Goal: Transaction & Acquisition: Register for event/course

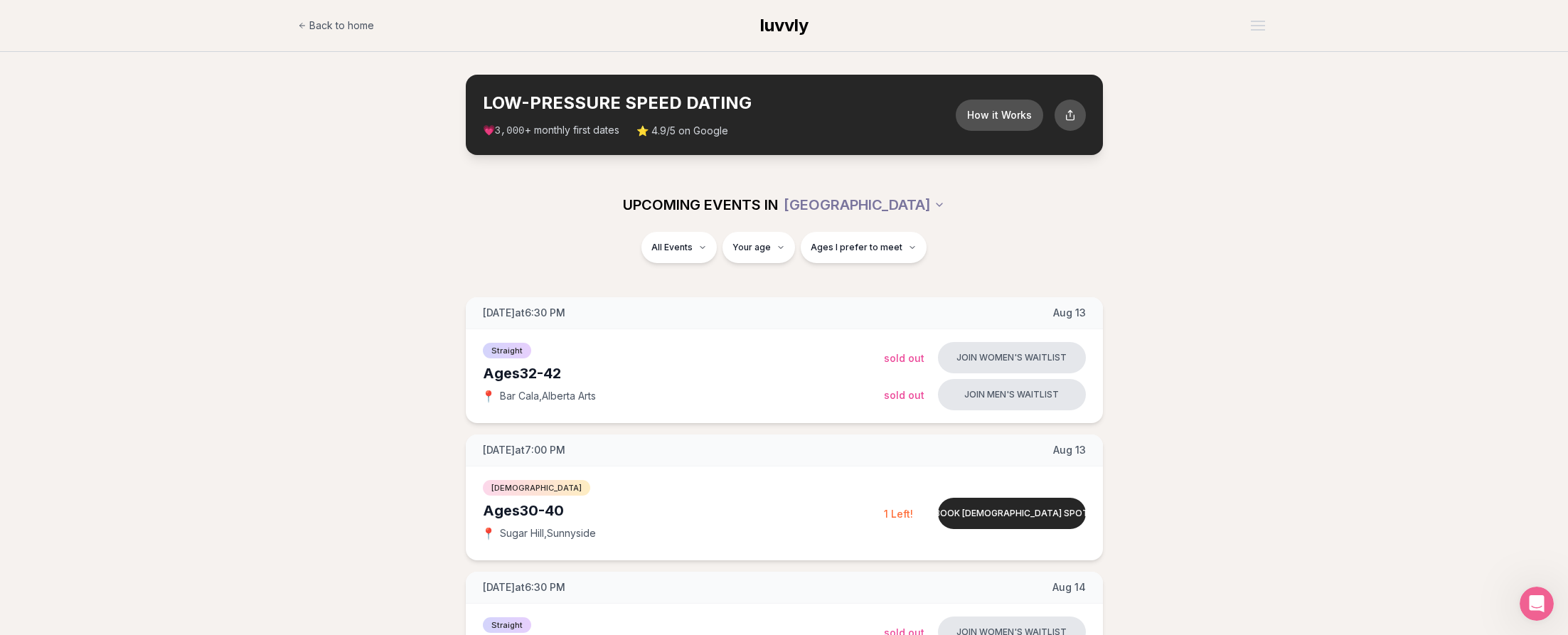
click at [1457, 74] on section "LOW-PRESSURE SPEED DATING How it Works 💗 3,000 + monthly first dates ⭐ 4.9/5 on…" at bounding box center [784, 115] width 1568 height 126
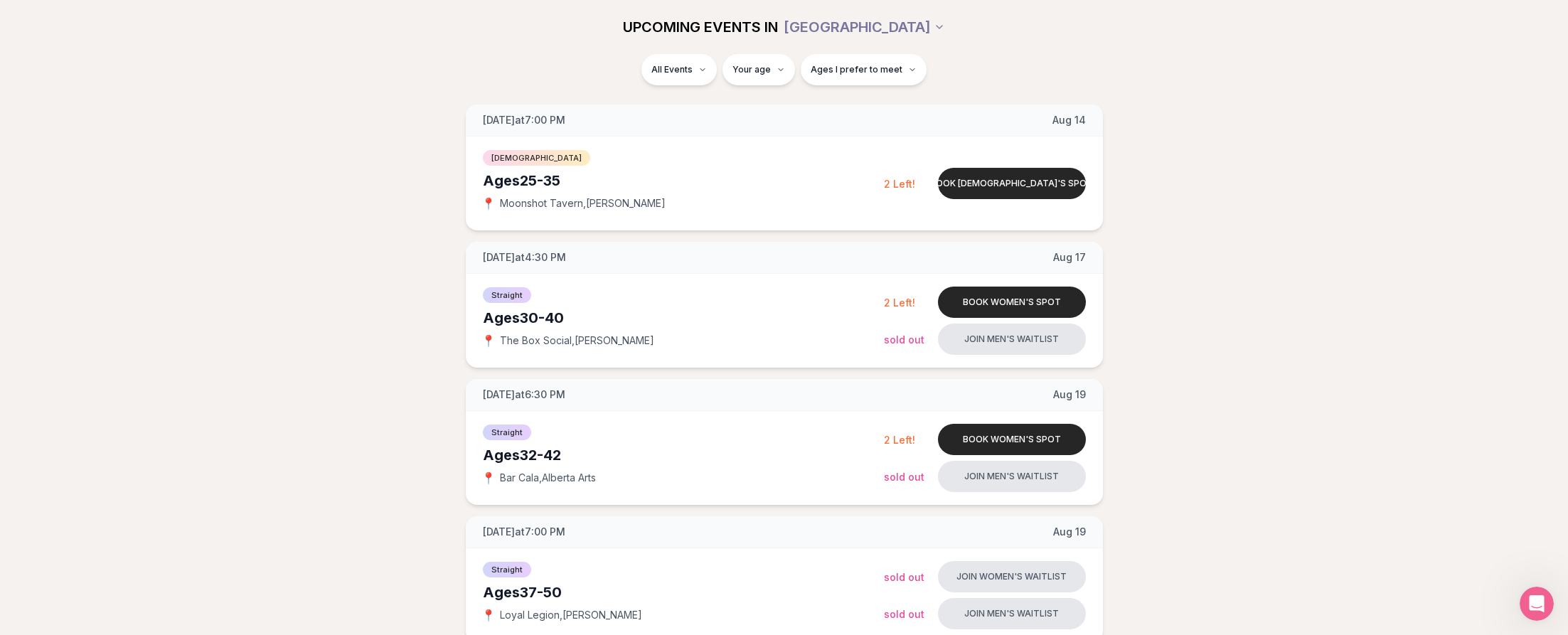
scroll to position [569, 0]
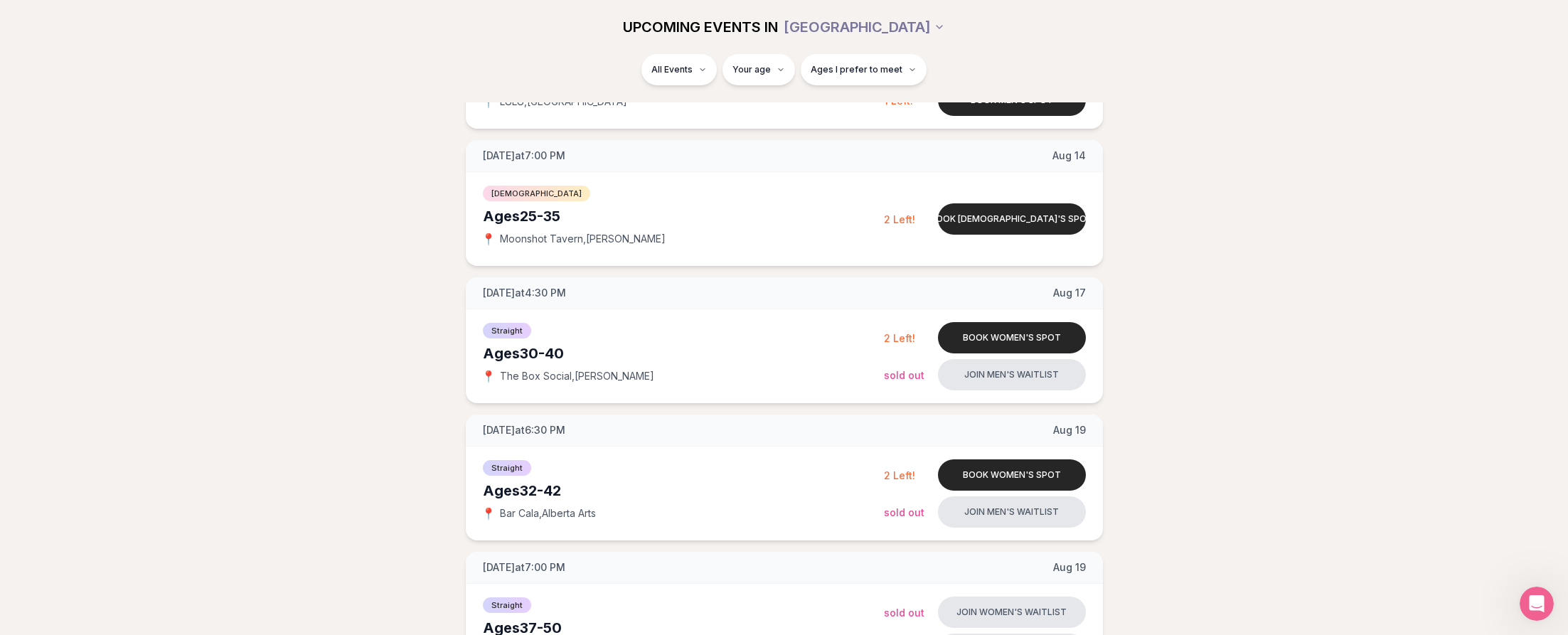
click at [1291, 102] on div "All Events Your age Ages I prefer to meet" at bounding box center [784, 77] width 1568 height 48
click at [975, 380] on button "Join men's waitlist" at bounding box center [1012, 374] width 148 height 31
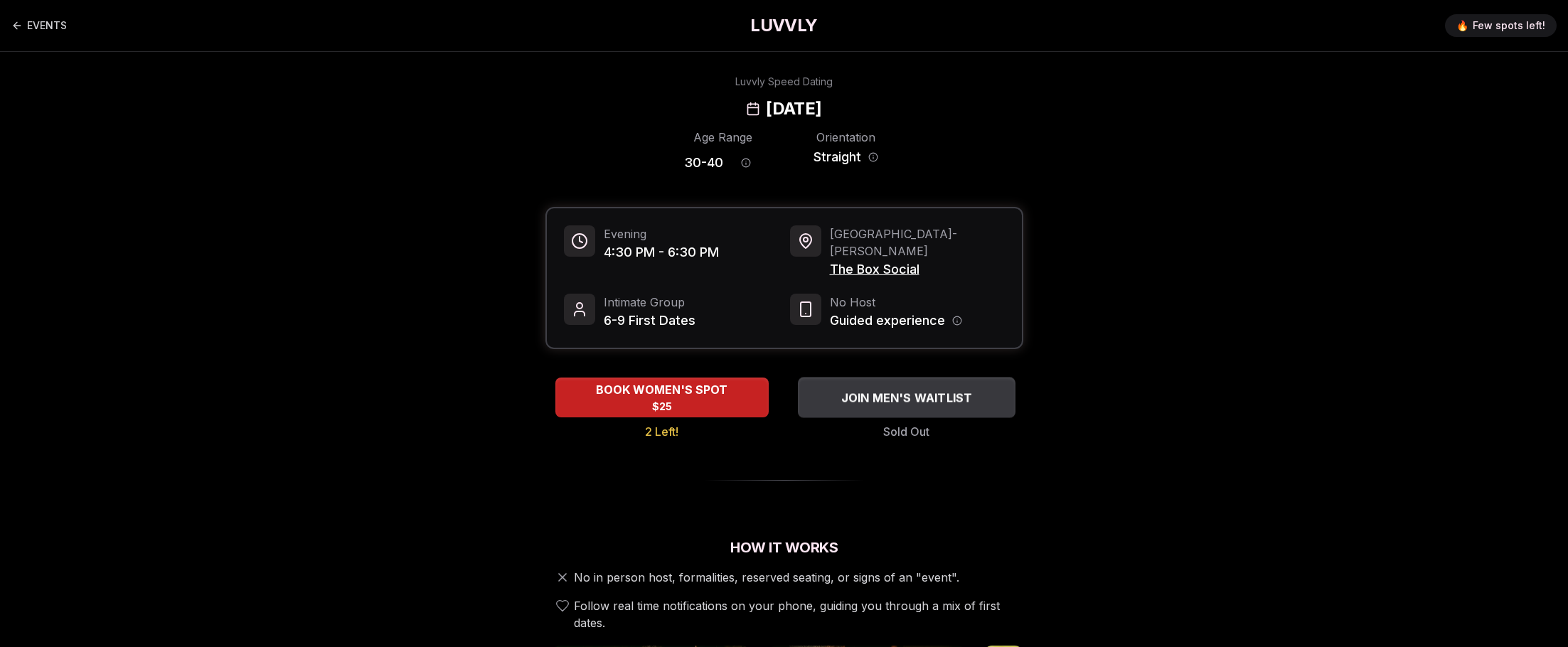
click at [924, 389] on span "JOIN MEN'S WAITLIST" at bounding box center [906, 397] width 138 height 17
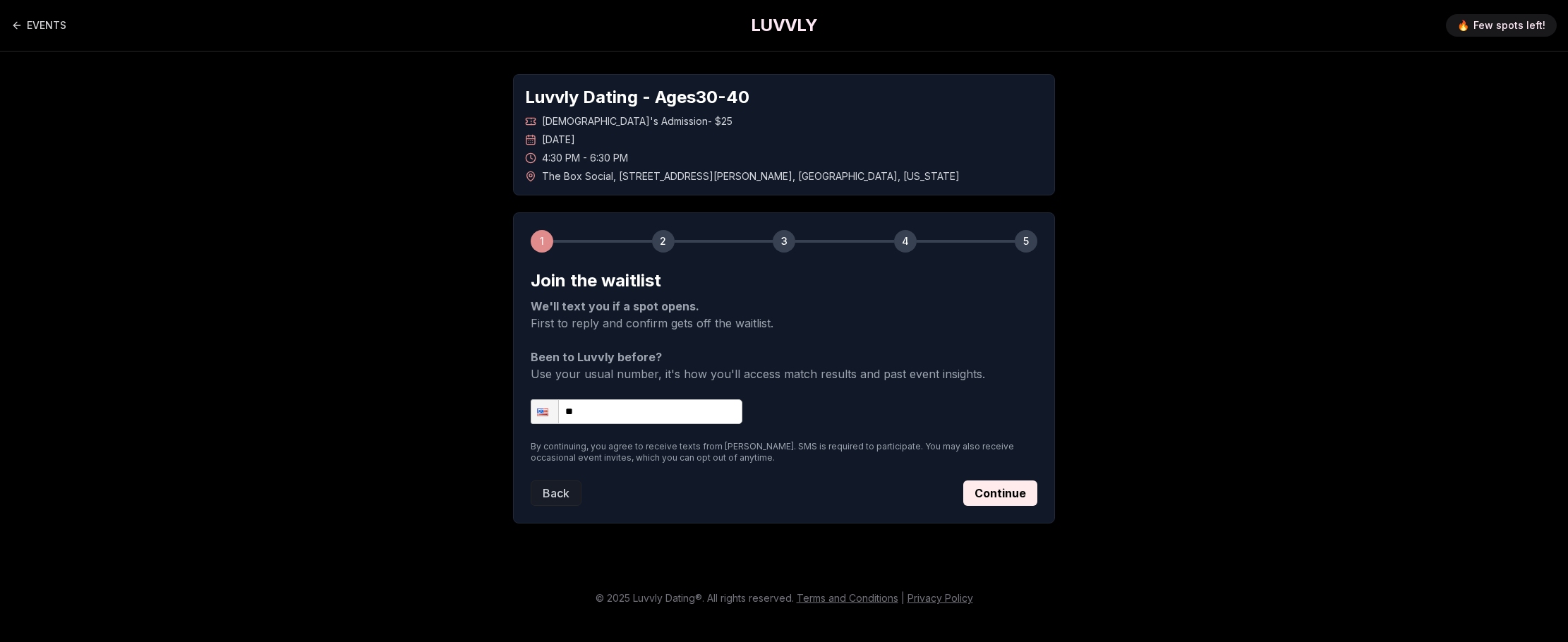
click at [613, 418] on input "**" at bounding box center [636, 412] width 212 height 25
type input "**********"
click at [987, 476] on form "**********" at bounding box center [784, 388] width 507 height 237
click at [988, 492] on button "Continue" at bounding box center [1000, 493] width 74 height 25
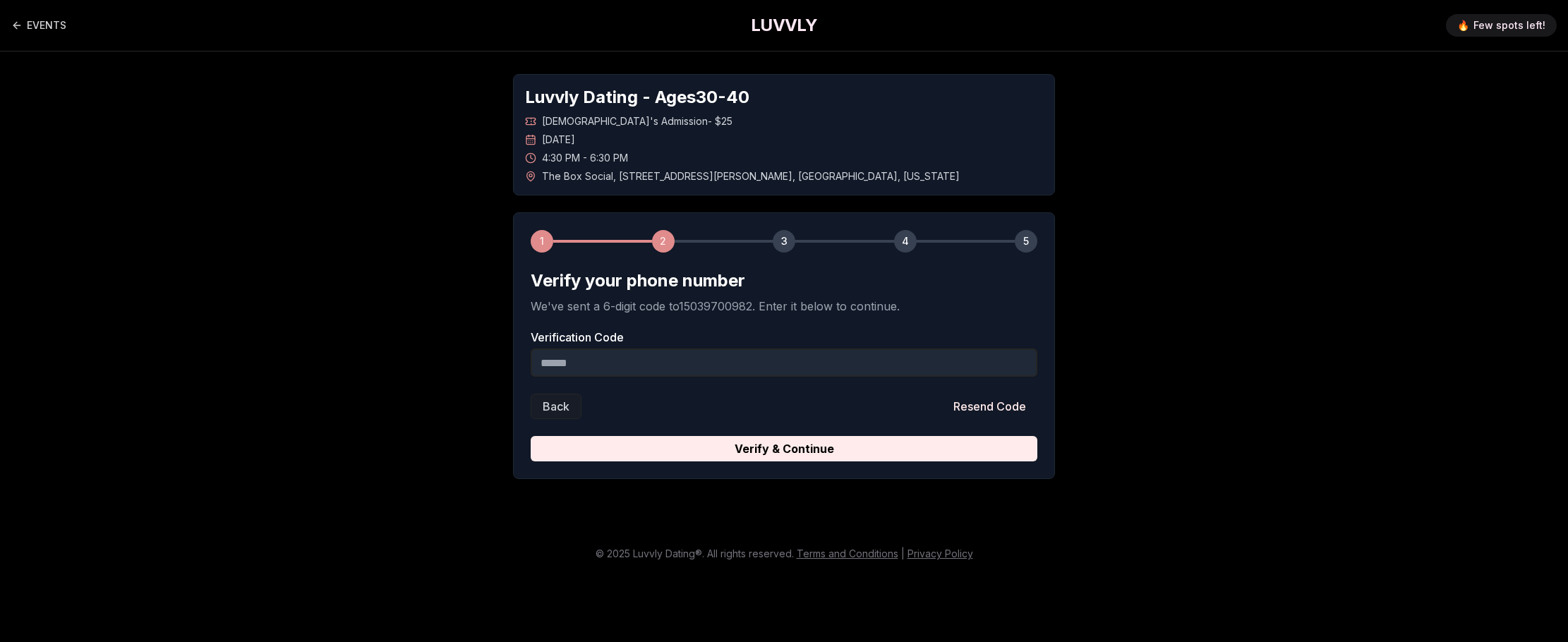
click at [989, 68] on div "Luvvly Dating - Ages [DEMOGRAPHIC_DATA] [DEMOGRAPHIC_DATA]'s Admission - $25 [D…" at bounding box center [784, 277] width 988 height 451
click at [681, 359] on input "Verification Code" at bounding box center [784, 363] width 507 height 28
paste input "******"
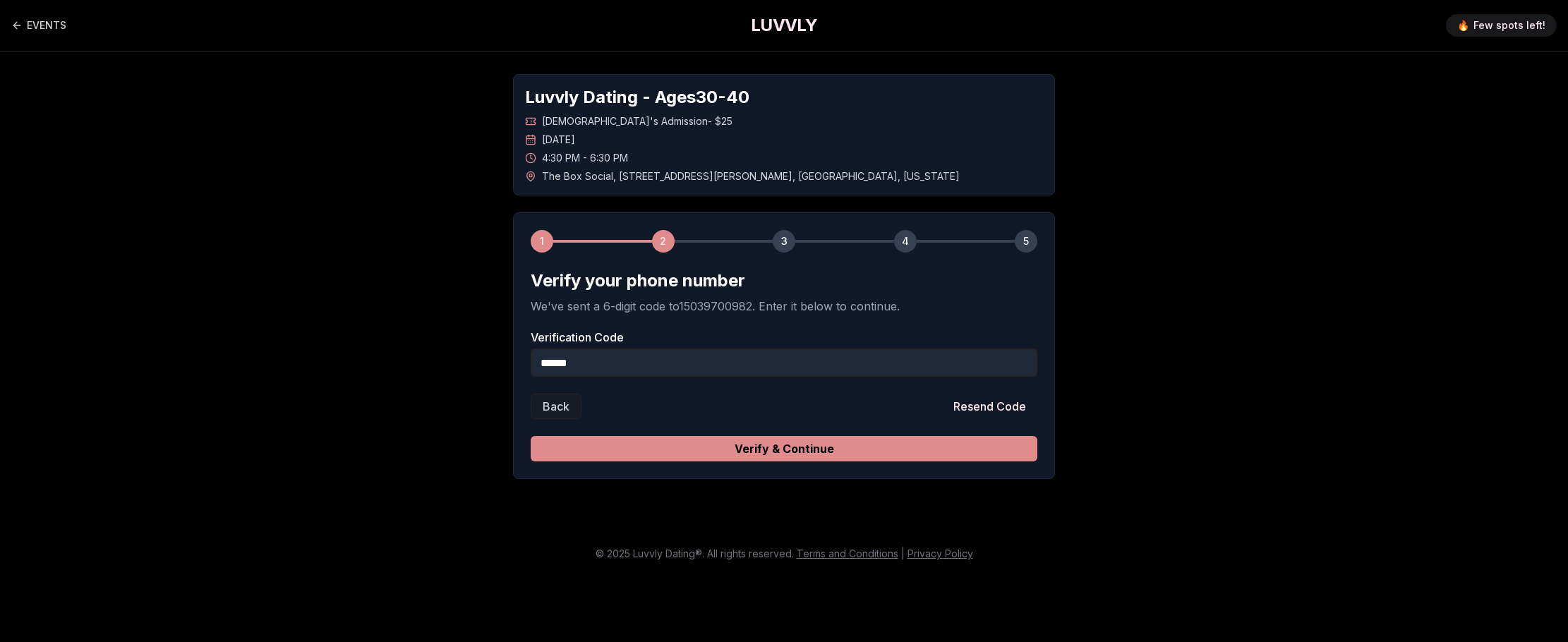
type input "******"
click at [642, 444] on button "Verify & Continue" at bounding box center [784, 448] width 507 height 25
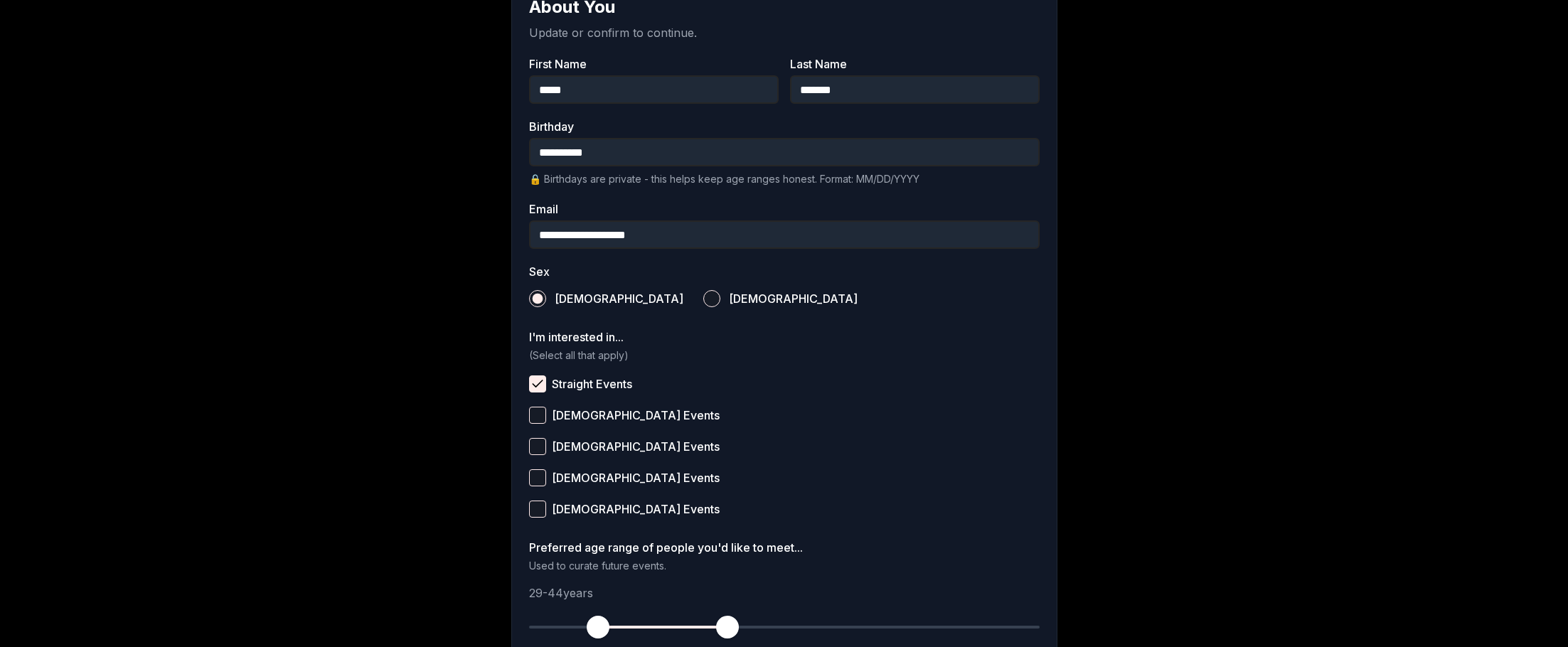
scroll to position [356, 0]
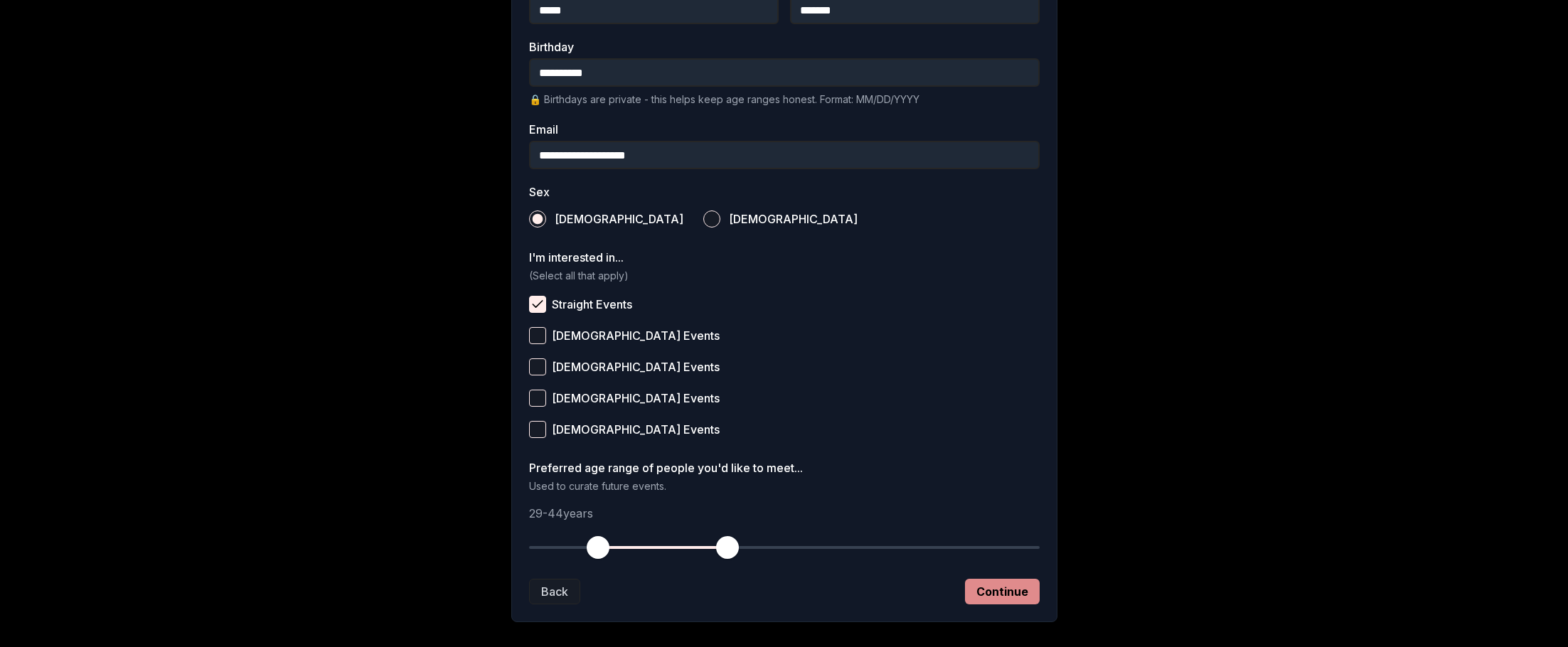
click at [996, 592] on button "Continue" at bounding box center [1002, 591] width 75 height 25
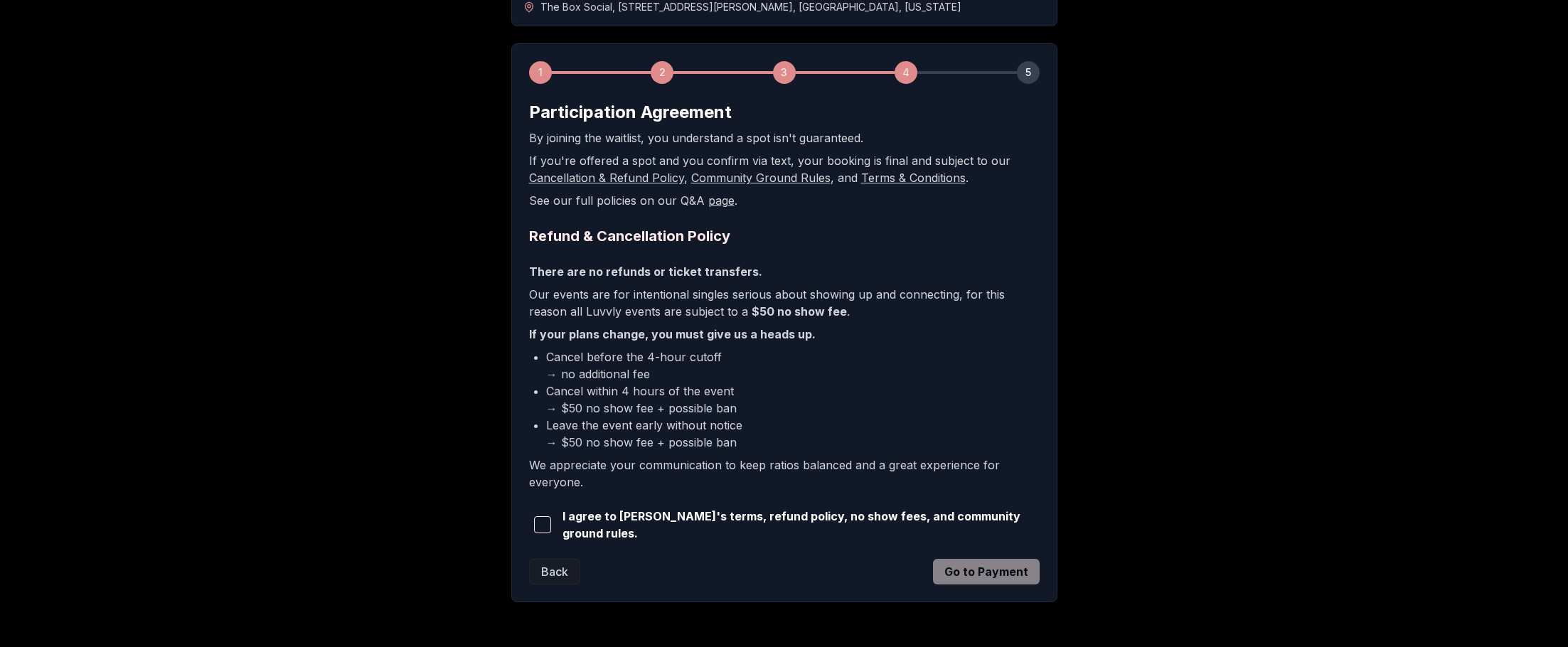
scroll to position [217, 0]
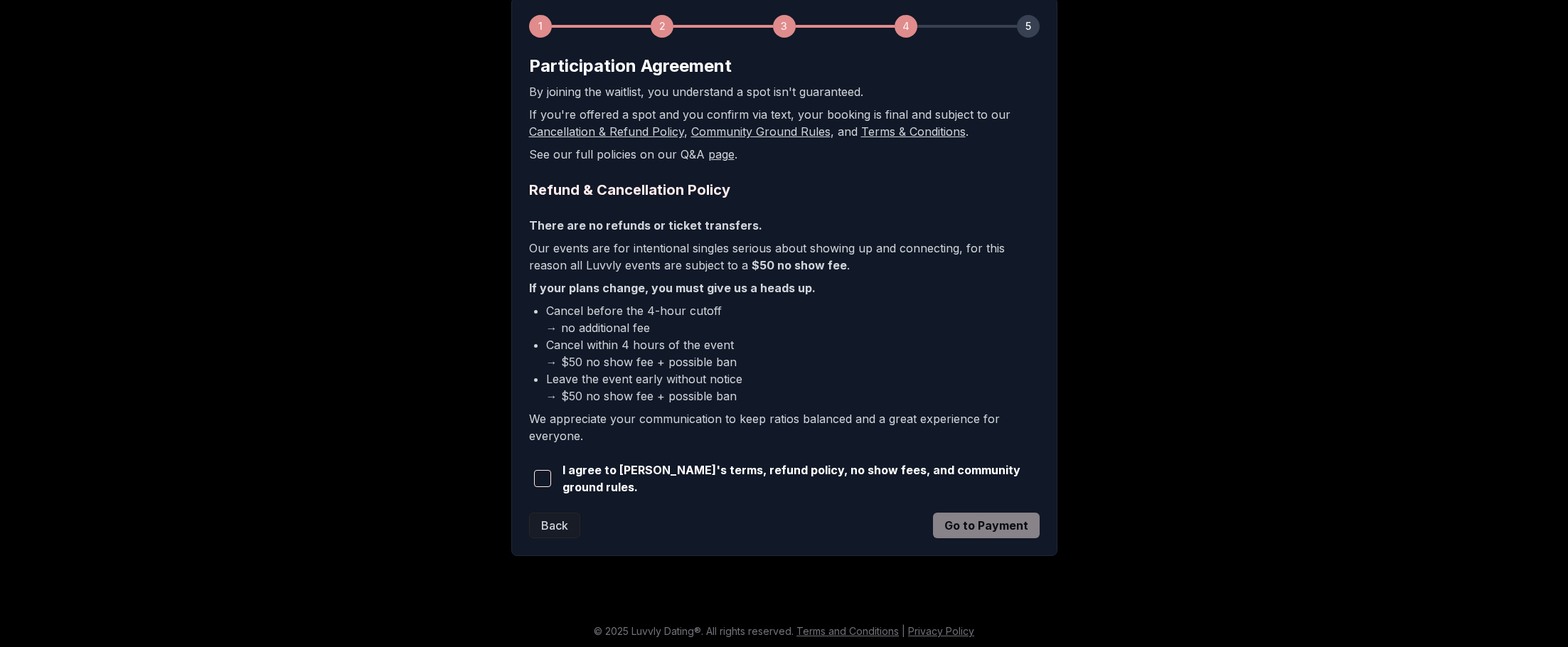
click at [542, 478] on span "button" at bounding box center [542, 479] width 17 height 17
click at [982, 527] on button "Go to Payment" at bounding box center [986, 525] width 107 height 25
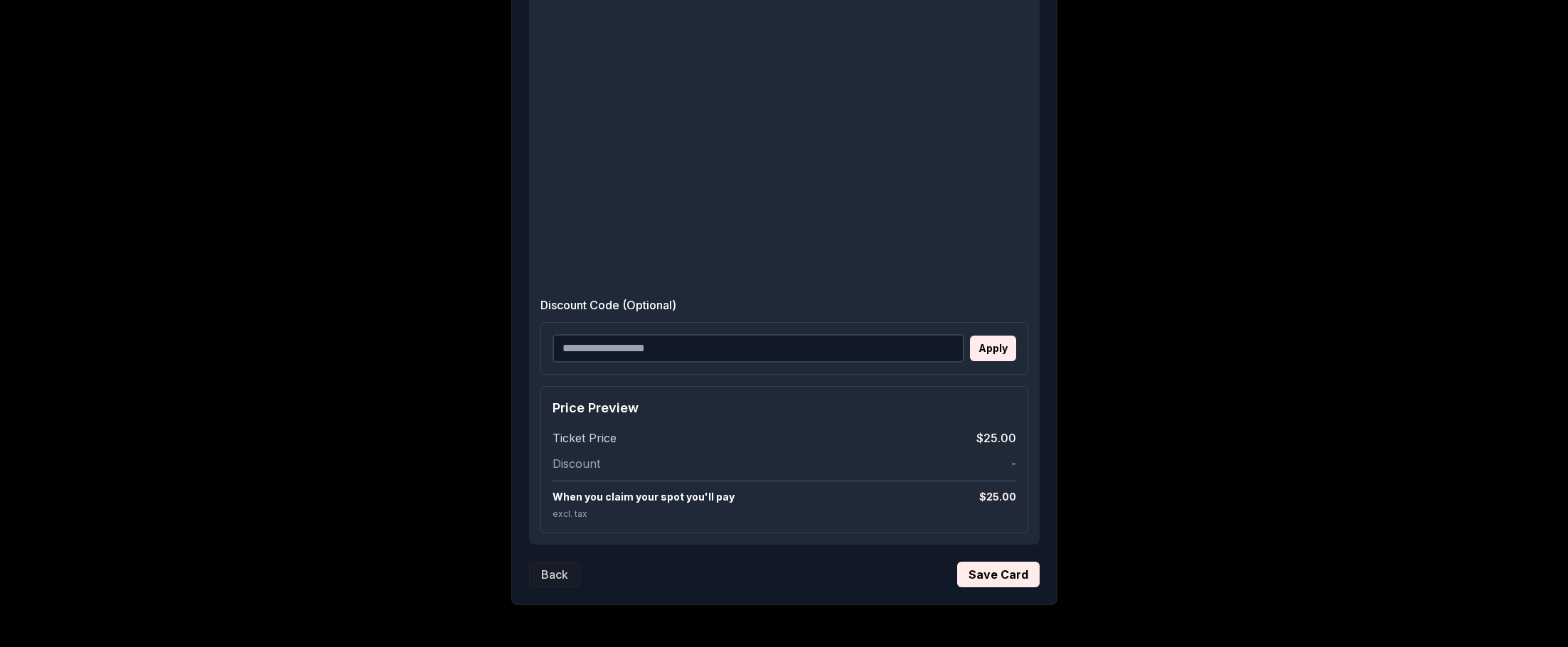
scroll to position [567, 0]
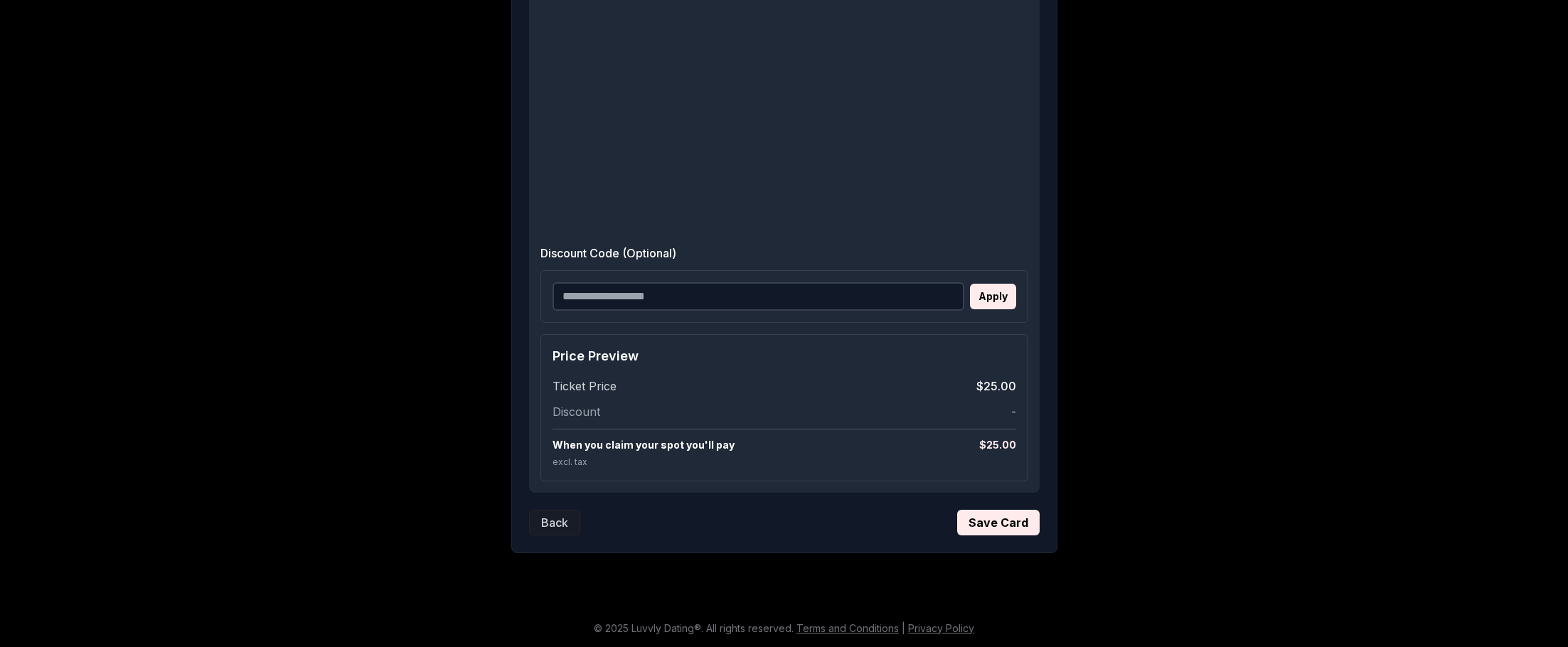
click at [765, 264] on div "Discount Code (Optional) Apply" at bounding box center [784, 281] width 488 height 84
click at [762, 278] on div "Apply" at bounding box center [784, 296] width 488 height 53
click at [700, 300] on input "Discount Code (Optional)" at bounding box center [758, 296] width 412 height 28
click at [1003, 519] on button "Save Card" at bounding box center [998, 522] width 82 height 25
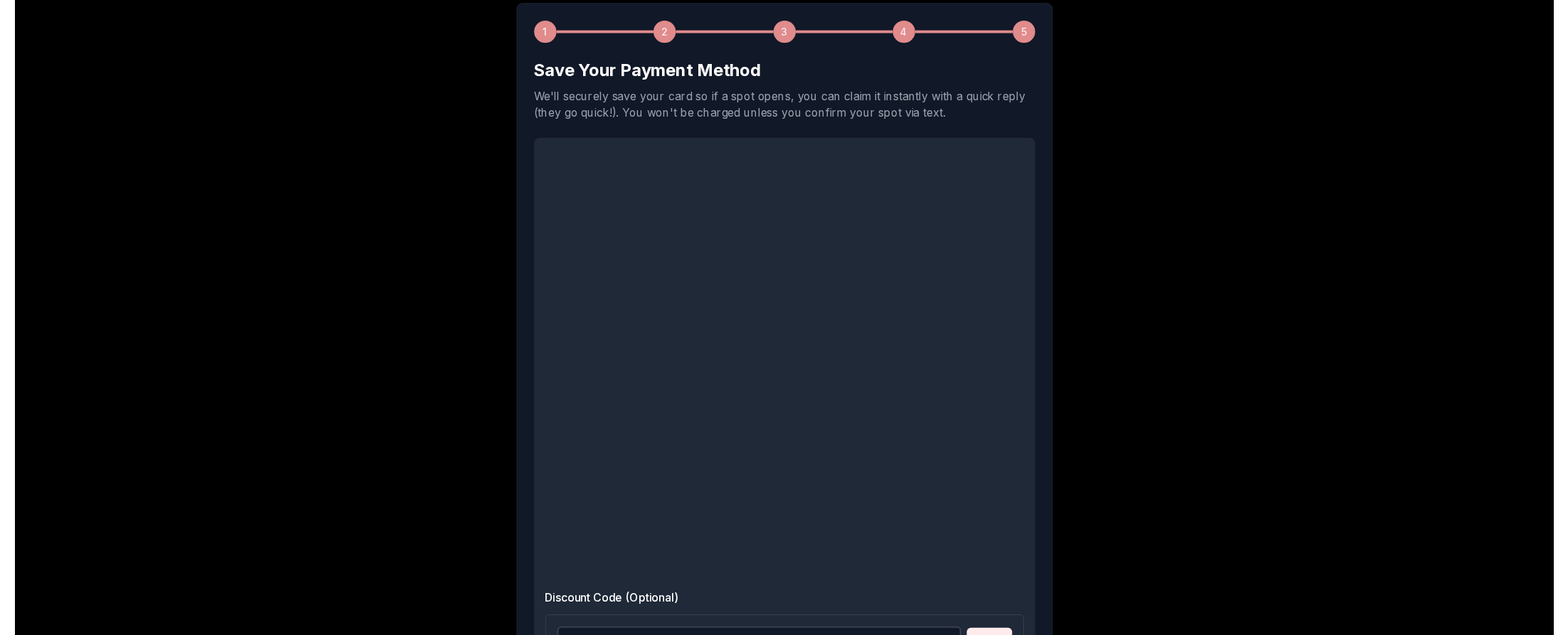
scroll to position [0, 0]
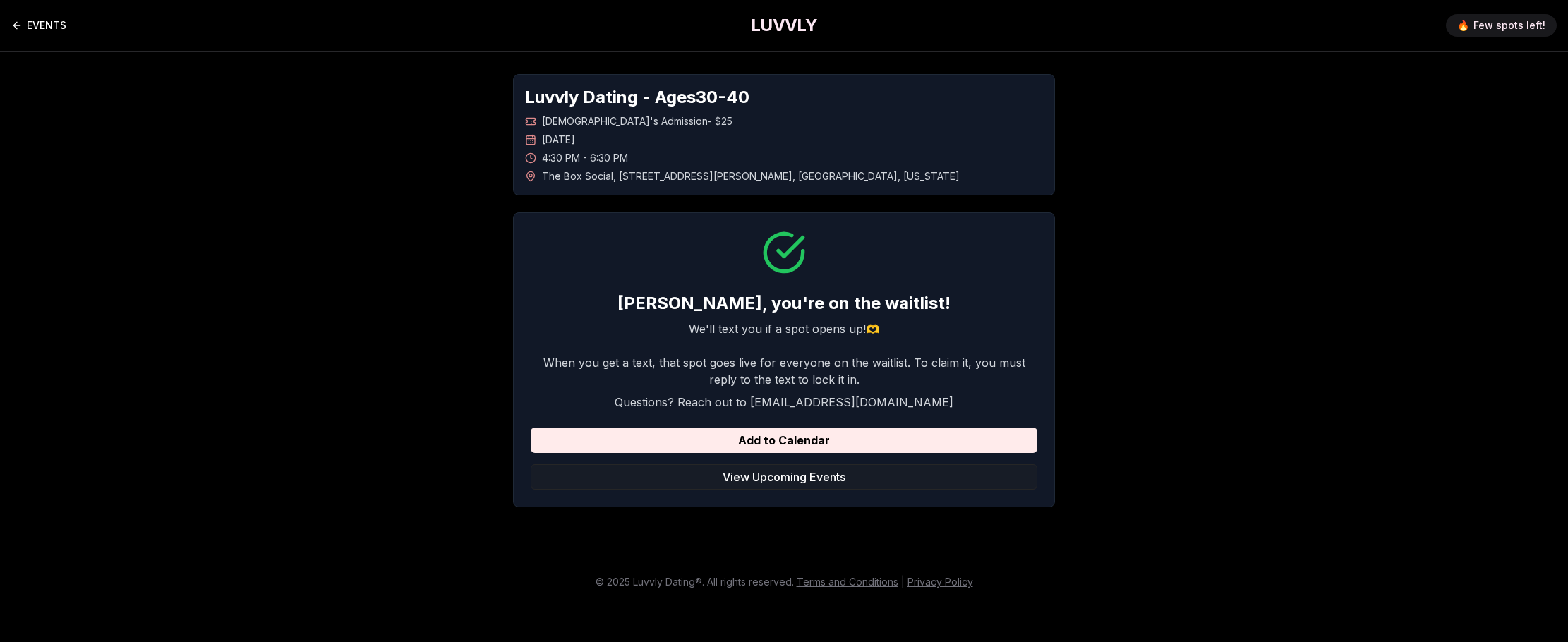
click at [34, 14] on link "EVENTS" at bounding box center [39, 25] width 55 height 28
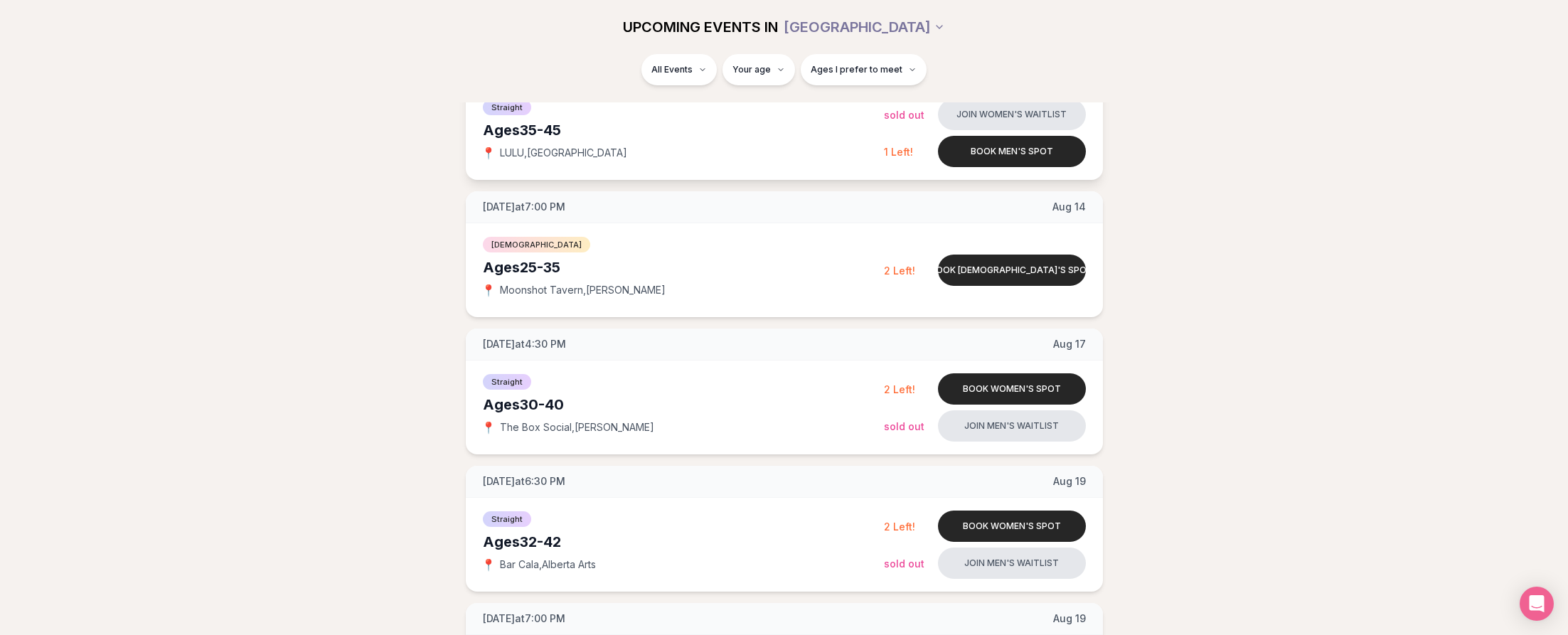
scroll to position [569, 0]
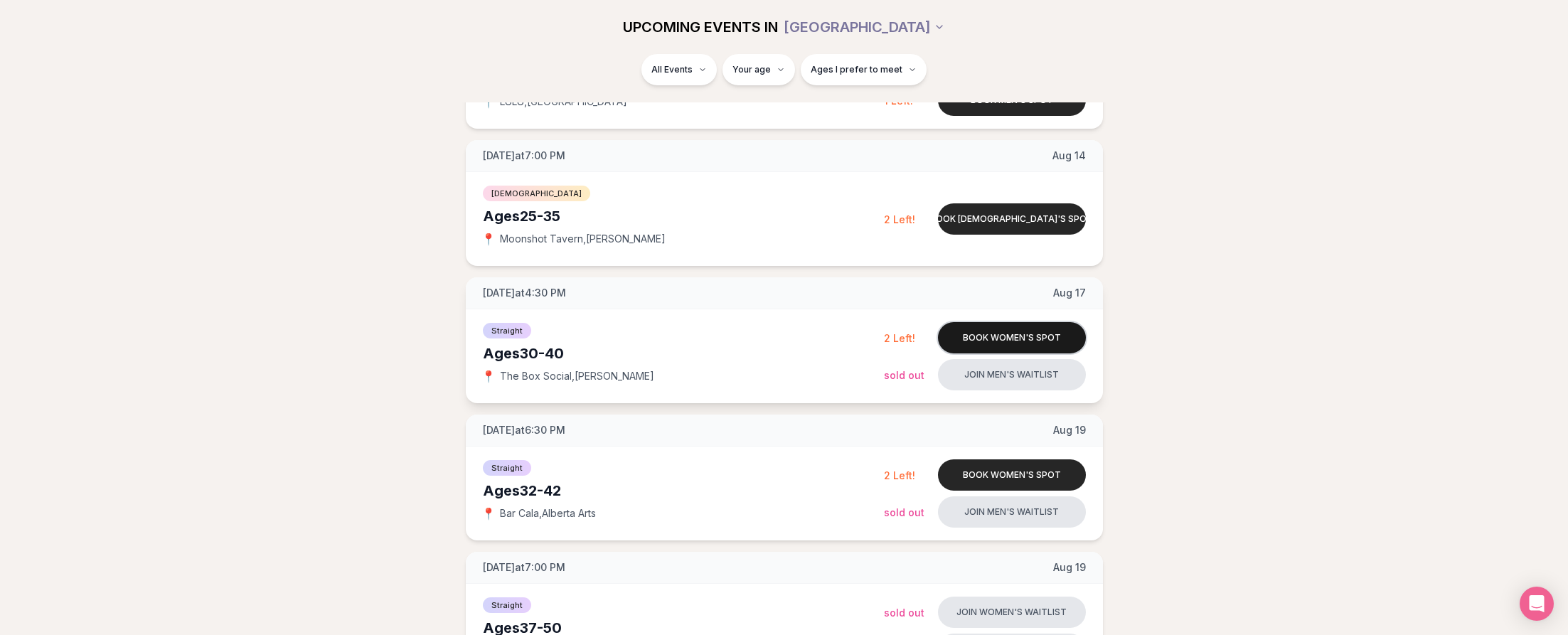
click at [975, 335] on button "Book women's spot" at bounding box center [1012, 338] width 148 height 31
